Goal: Task Accomplishment & Management: Manage account settings

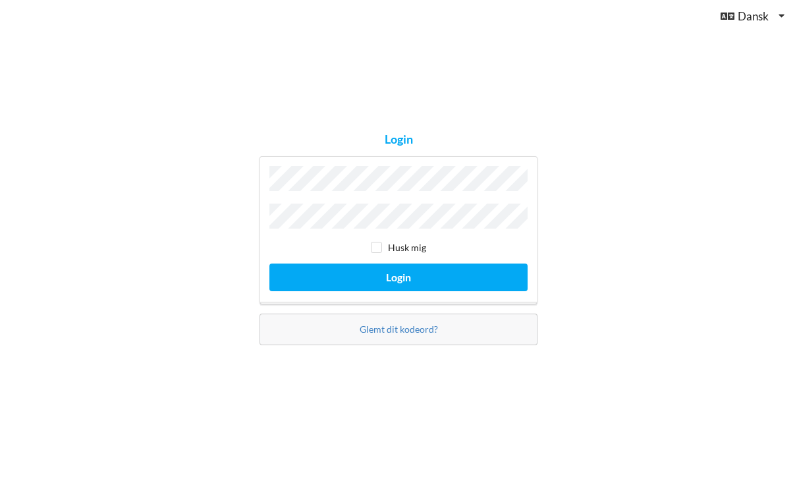
click at [399, 291] on button "Login" at bounding box center [398, 277] width 258 height 27
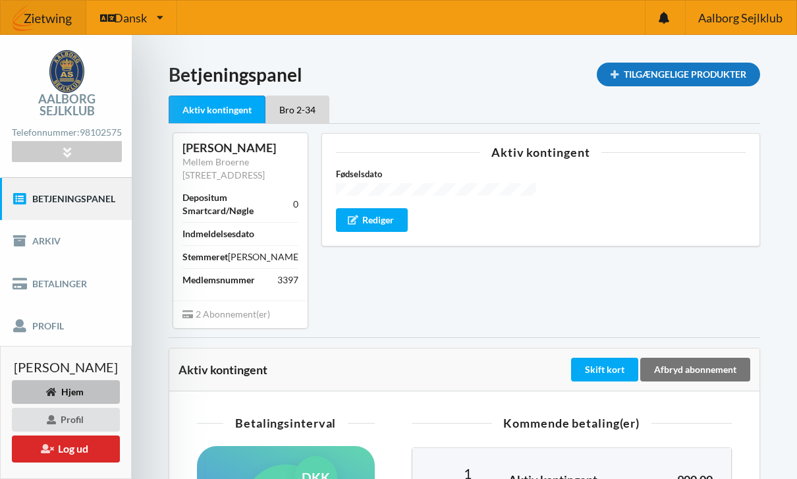
click at [645, 78] on div "Tilgængelige Produkter" at bounding box center [678, 75] width 163 height 24
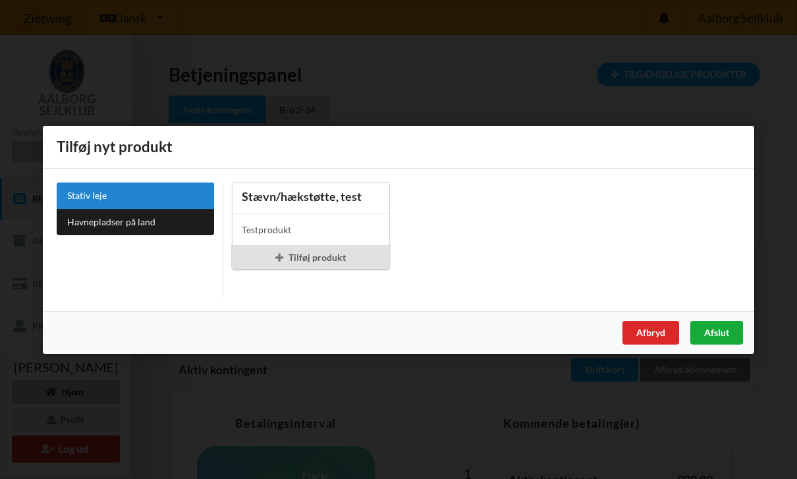
click at [727, 337] on div "Afslut" at bounding box center [717, 332] width 53 height 24
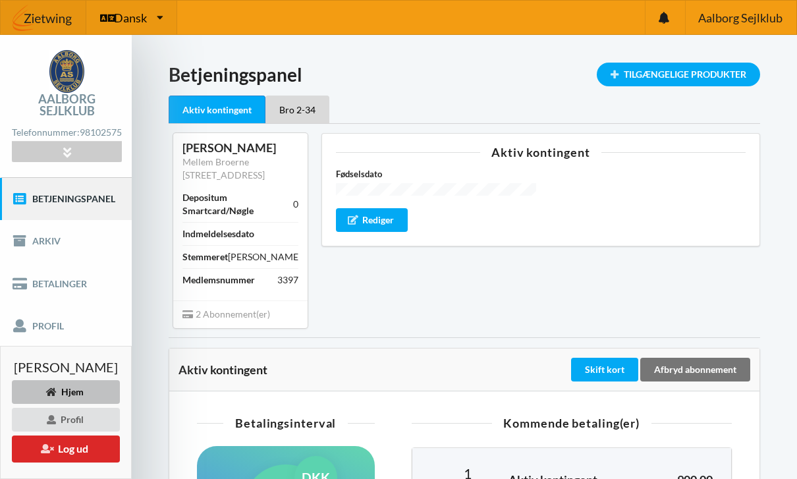
click at [162, 17] on icon at bounding box center [160, 18] width 7 height 10
click at [82, 218] on link "Betjeningspanel" at bounding box center [66, 199] width 132 height 42
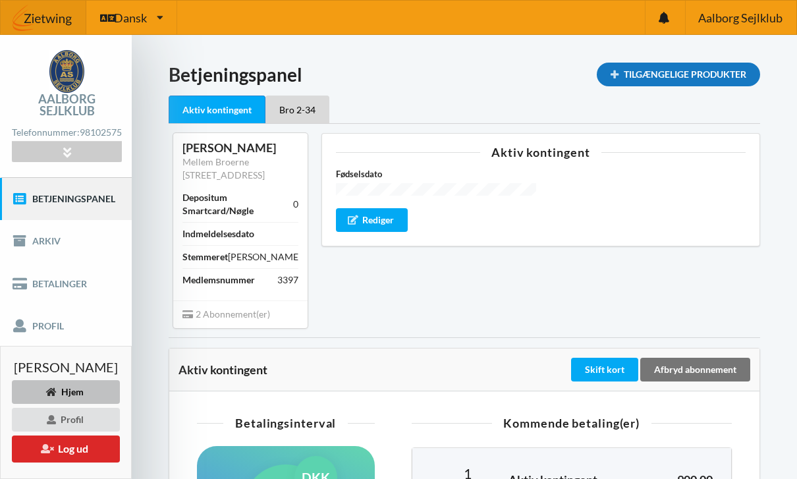
click at [611, 77] on icon at bounding box center [614, 74] width 11 height 8
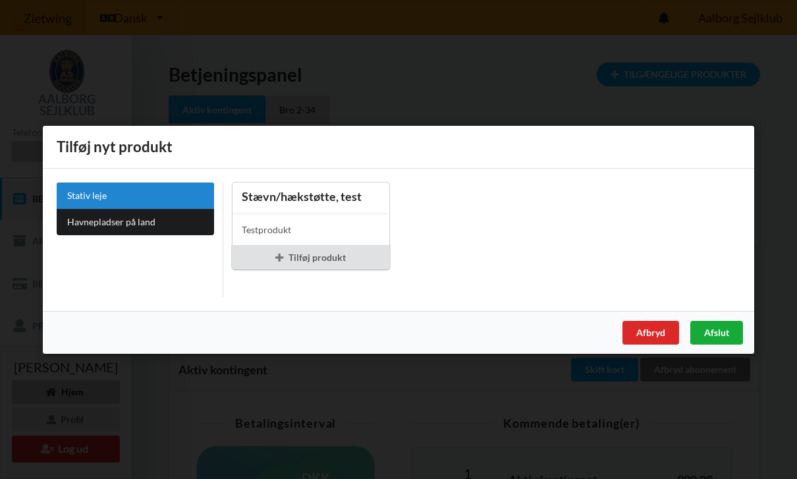
click at [726, 330] on div "Afslut" at bounding box center [717, 332] width 53 height 24
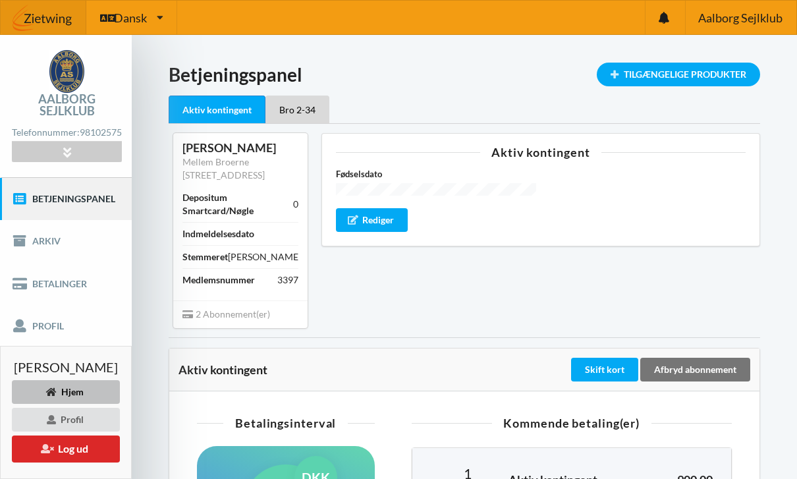
click at [34, 21] on img at bounding box center [44, 18] width 86 height 40
click at [84, 392] on div "Hjem" at bounding box center [66, 392] width 108 height 24
click at [72, 392] on div "Hjem" at bounding box center [66, 392] width 108 height 24
click at [662, 21] on icon at bounding box center [664, 18] width 11 height 12
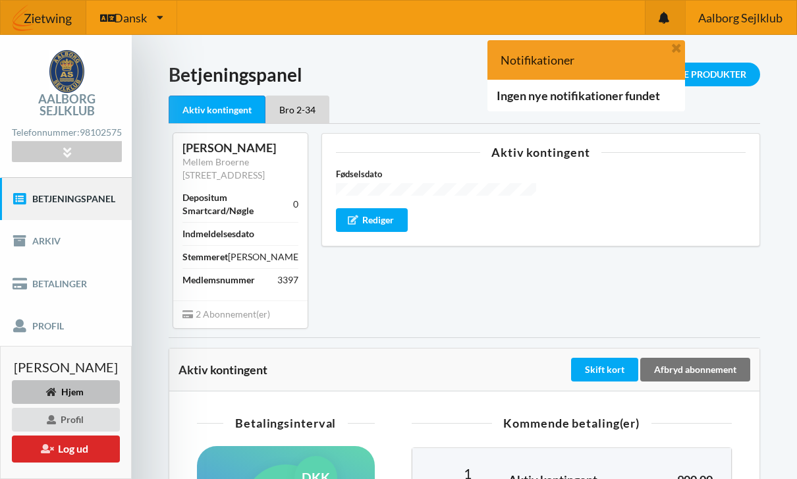
click at [648, 287] on div "Aktiv kontingent Fødselsdato Rediger" at bounding box center [541, 230] width 458 height 213
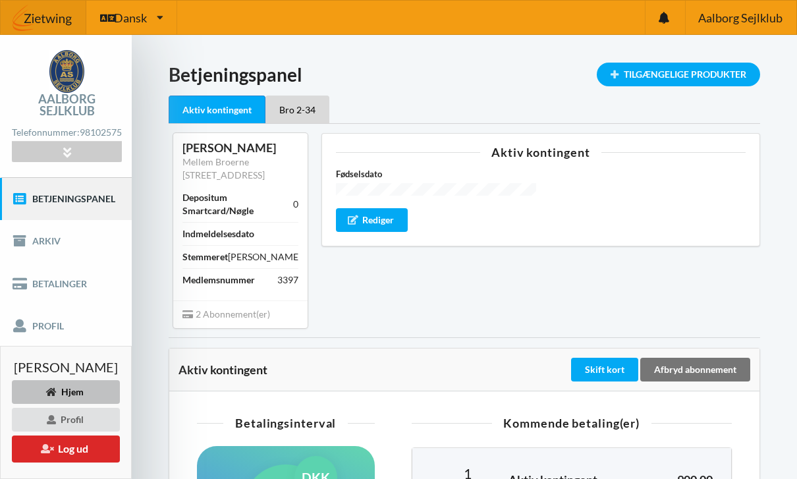
click at [47, 27] on img at bounding box center [44, 18] width 86 height 40
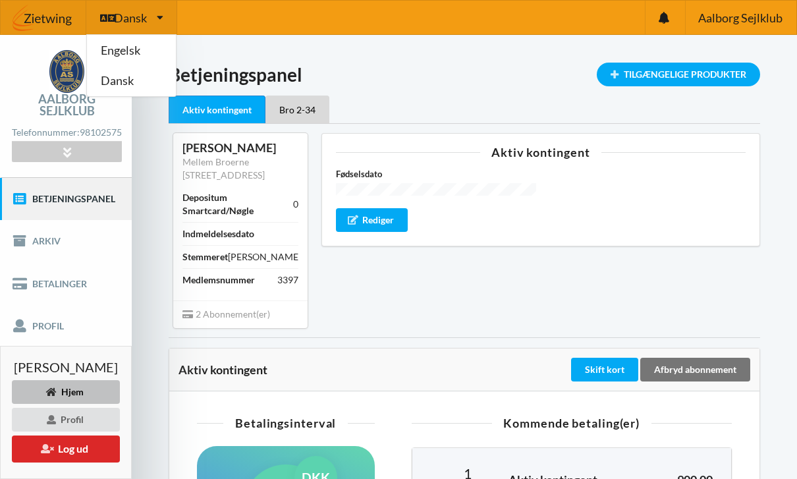
click at [18, 59] on div "Aalborg Sejlklub" at bounding box center [66, 83] width 109 height 67
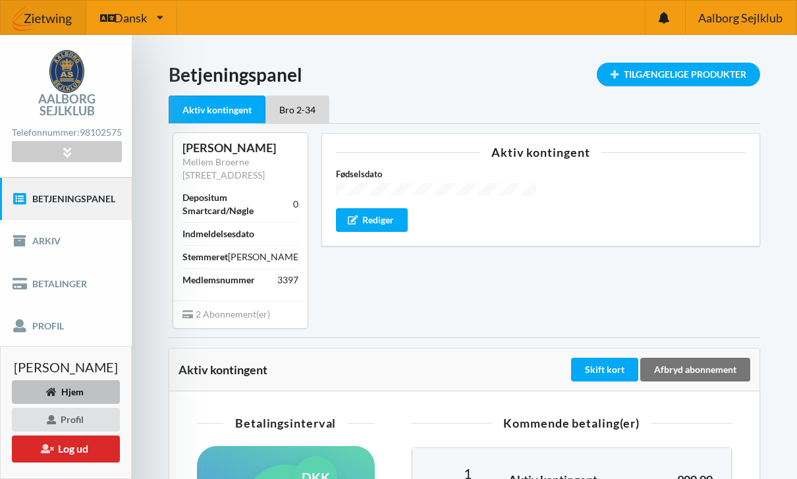
click at [59, 72] on img at bounding box center [66, 71] width 35 height 43
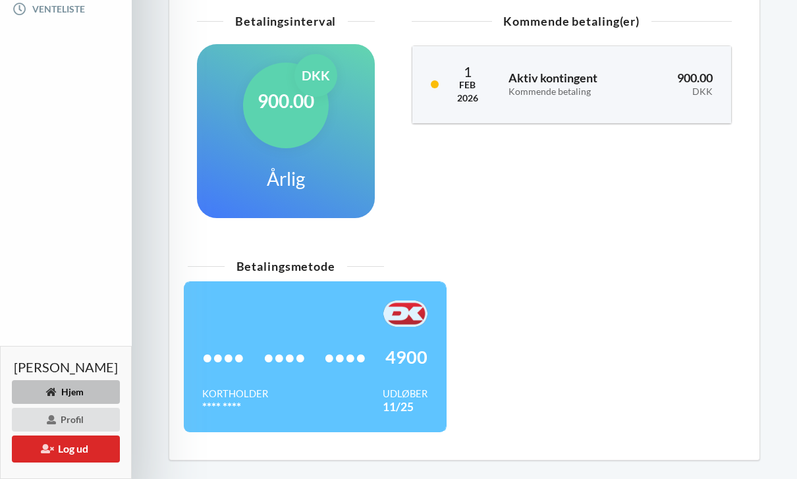
scroll to position [56, 0]
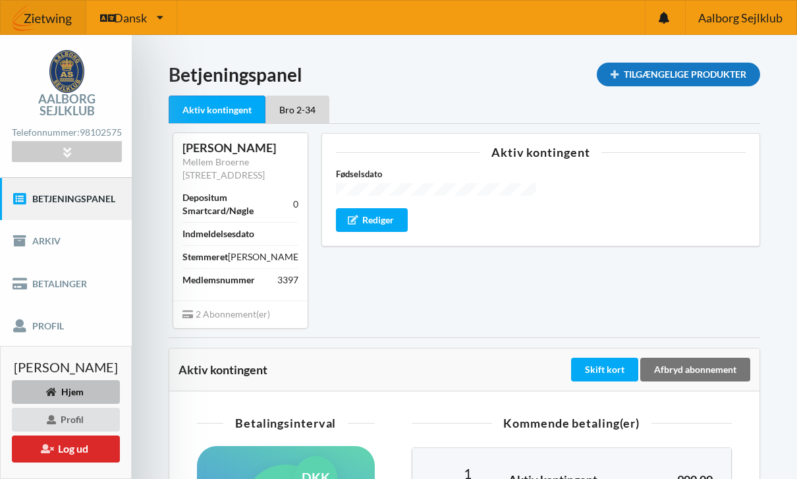
click at [635, 78] on div "Tilgængelige Produkter" at bounding box center [678, 75] width 163 height 24
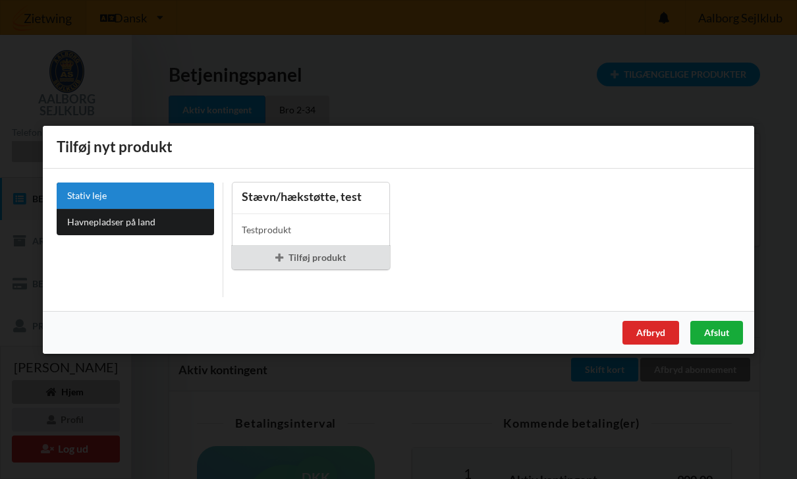
click at [716, 339] on div "Afslut" at bounding box center [717, 332] width 53 height 24
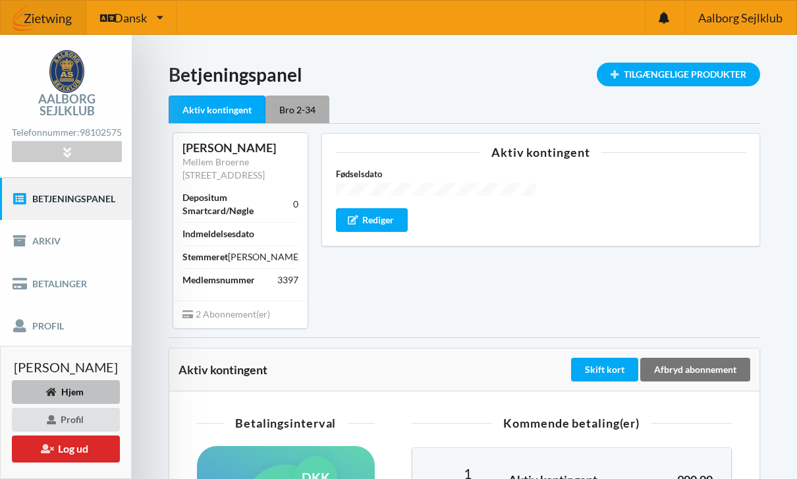
click at [306, 113] on div "Bro 2-34" at bounding box center [298, 110] width 64 height 28
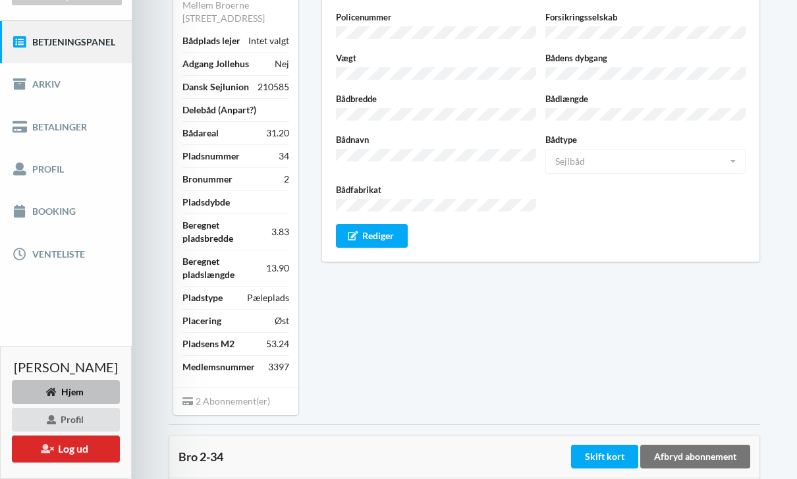
scroll to position [156, 0]
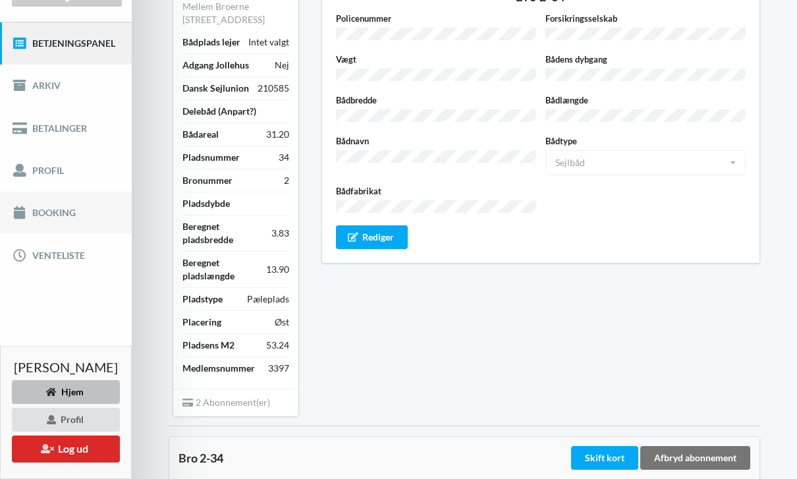
click at [49, 228] on link "Booking" at bounding box center [66, 213] width 132 height 42
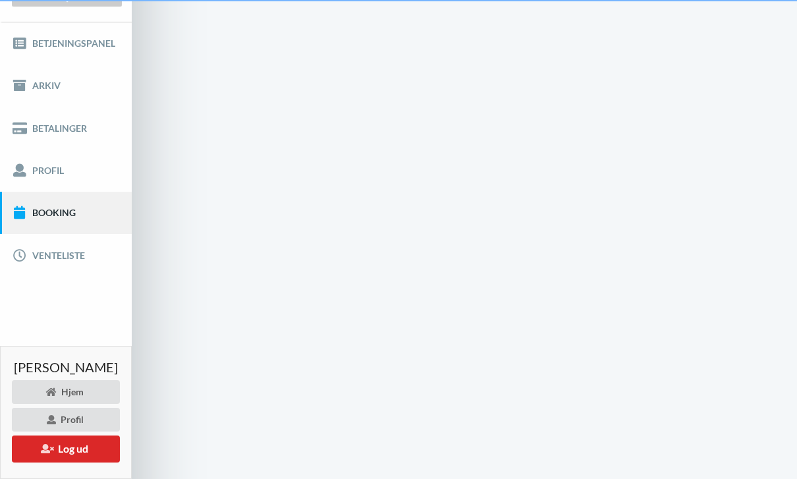
scroll to position [42, 0]
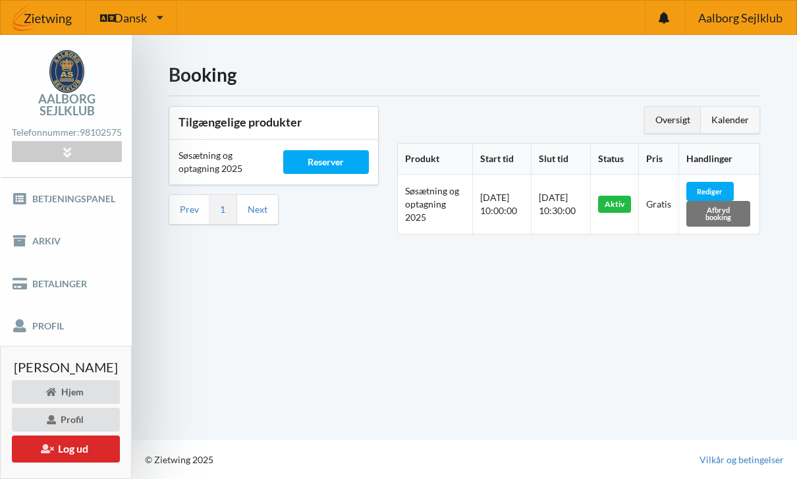
click at [735, 107] on div "Kalender" at bounding box center [730, 120] width 59 height 26
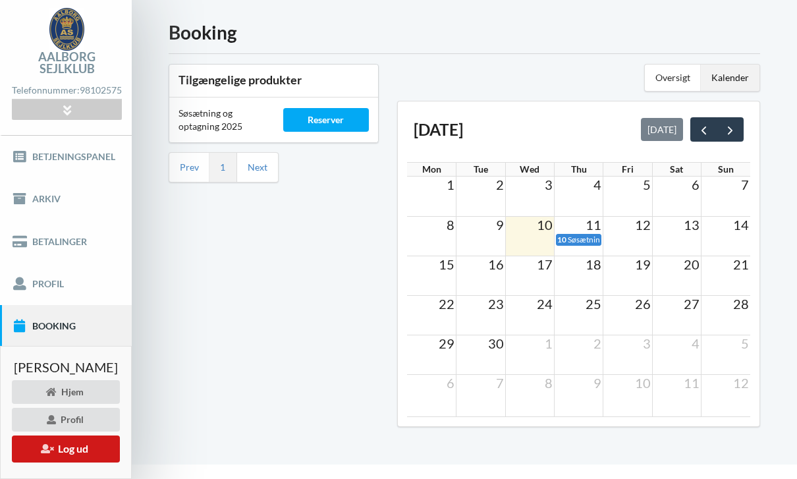
click at [74, 455] on button "Log ud" at bounding box center [66, 449] width 108 height 27
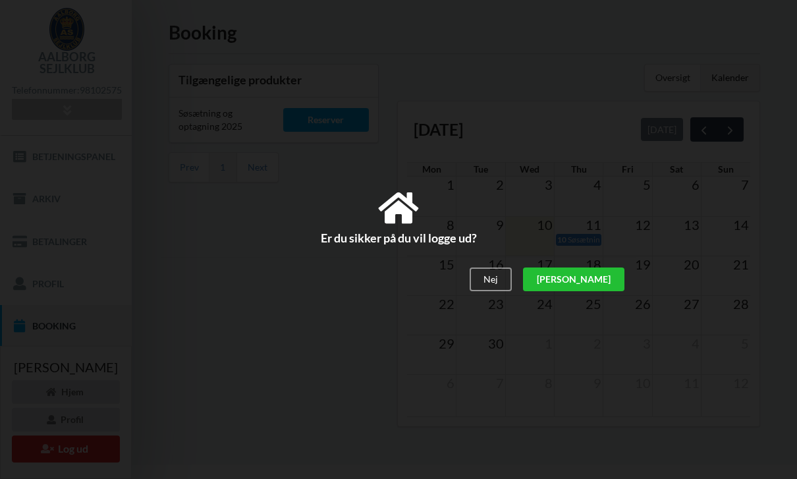
click at [608, 283] on div "[PERSON_NAME]" at bounding box center [573, 280] width 101 height 24
